Goal: Transaction & Acquisition: Book appointment/travel/reservation

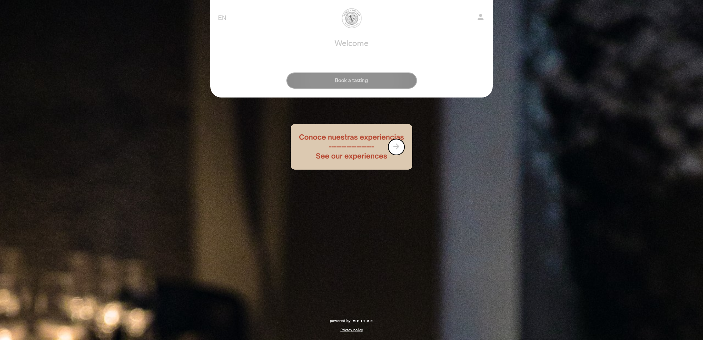
click at [336, 75] on button "Book a tasting" at bounding box center [351, 80] width 131 height 16
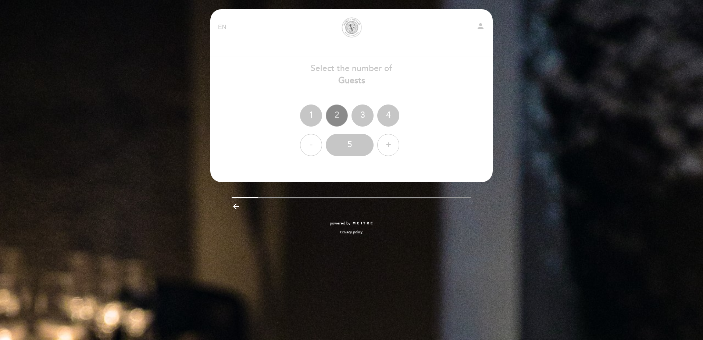
click at [344, 113] on div "2" at bounding box center [337, 115] width 22 height 22
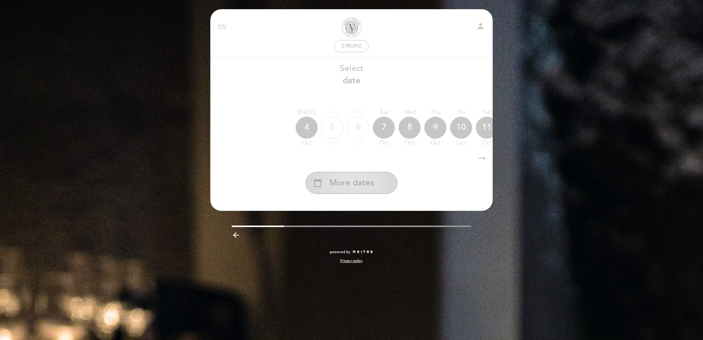
click at [369, 186] on span "More dates" at bounding box center [351, 183] width 44 height 12
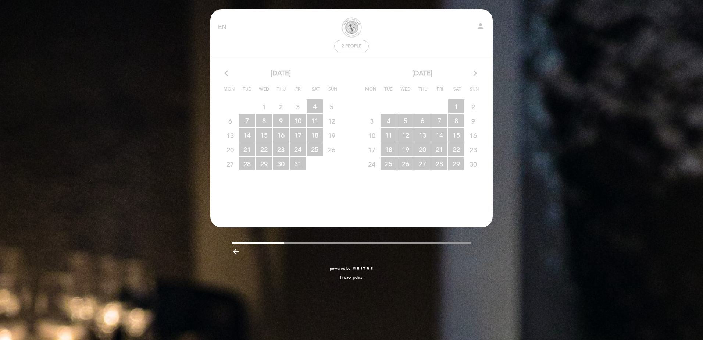
click at [475, 75] on icon "arrow_forward_ios" at bounding box center [475, 74] width 7 height 10
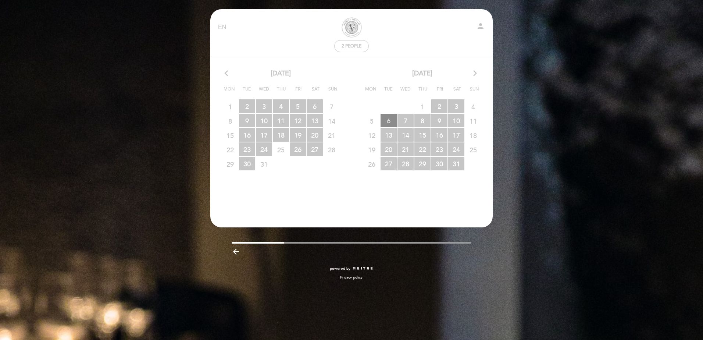
click at [390, 120] on span "6 RESERVATIONS AVAILABLE" at bounding box center [388, 121] width 16 height 14
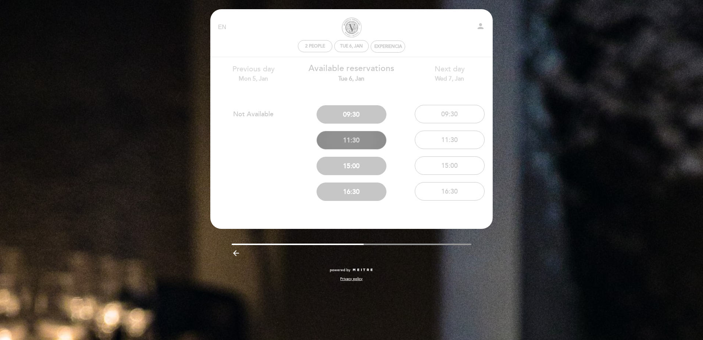
click at [375, 144] on button "11:30" at bounding box center [352, 140] width 70 height 18
